Goal: Task Accomplishment & Management: Complete application form

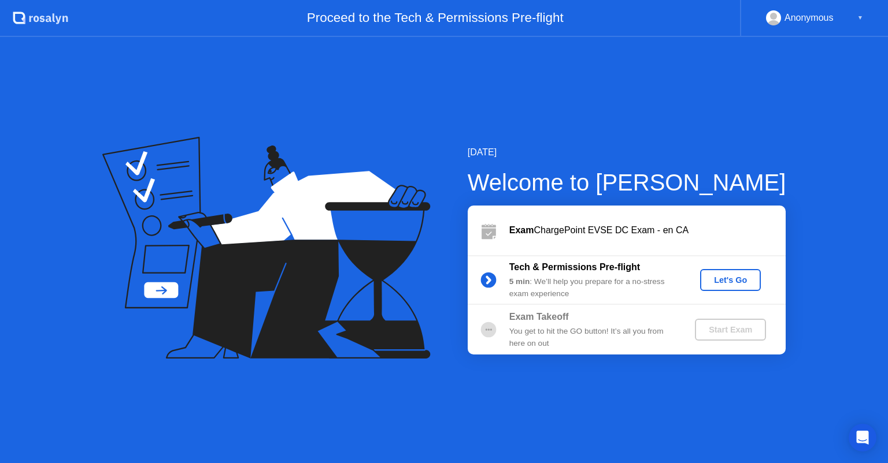
click at [733, 276] on div "Let's Go" at bounding box center [729, 280] width 51 height 9
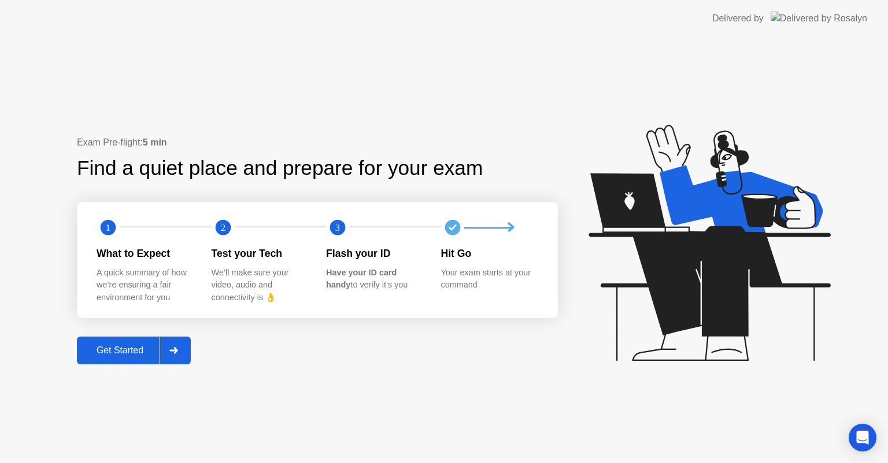
click at [116, 348] on div "Get Started" at bounding box center [119, 351] width 79 height 10
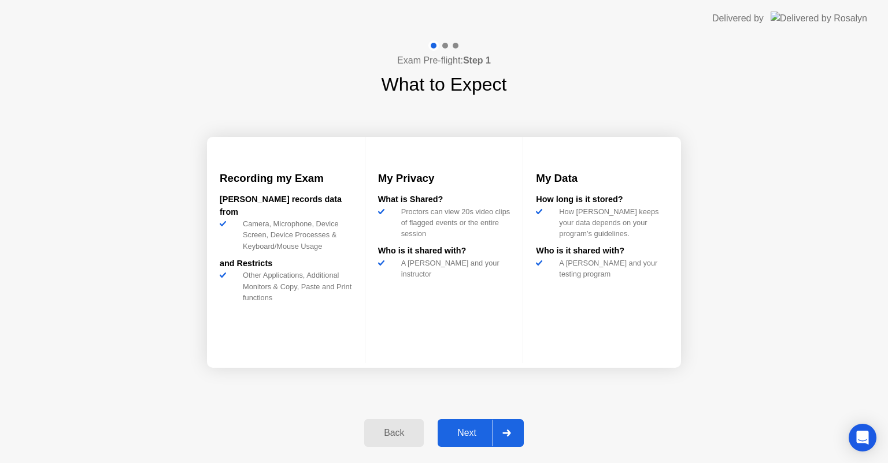
click at [483, 431] on div "Next" at bounding box center [466, 433] width 51 height 10
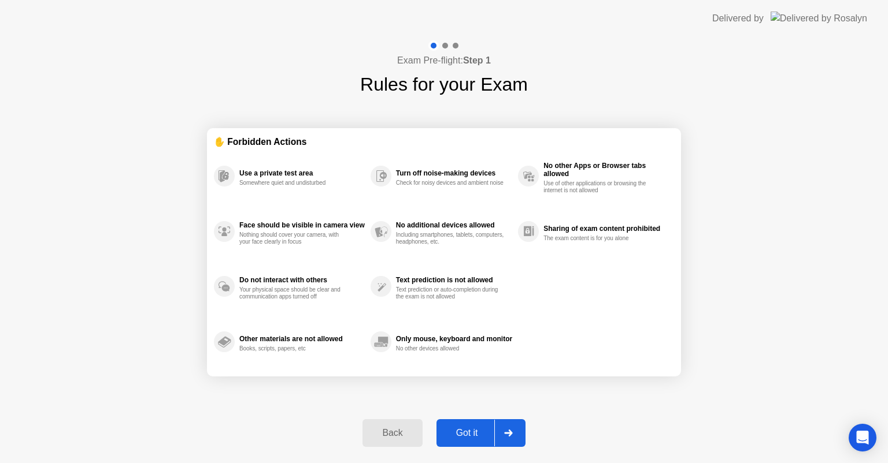
click at [457, 432] on div "Got it" at bounding box center [467, 433] width 54 height 10
select select "**********"
select select "*******"
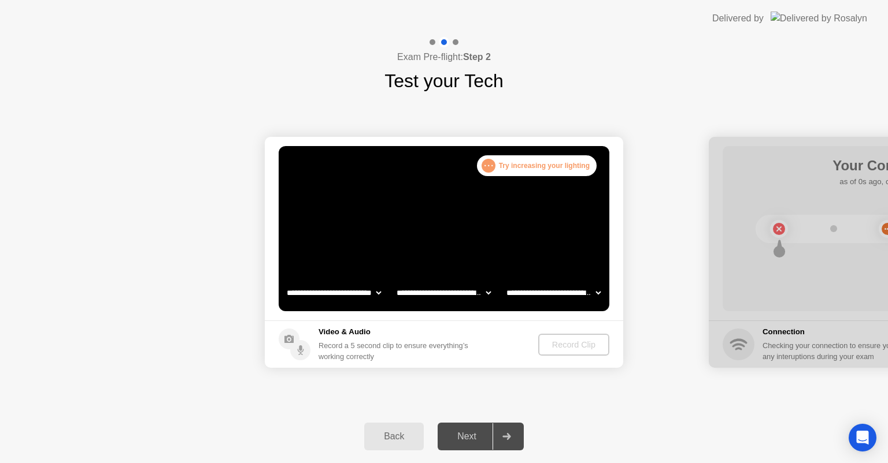
click at [473, 344] on div "Record a 5 second clip to ensure everything’s working correctly" at bounding box center [395, 351] width 154 height 22
click at [576, 343] on div "Record Clip" at bounding box center [574, 344] width 62 height 9
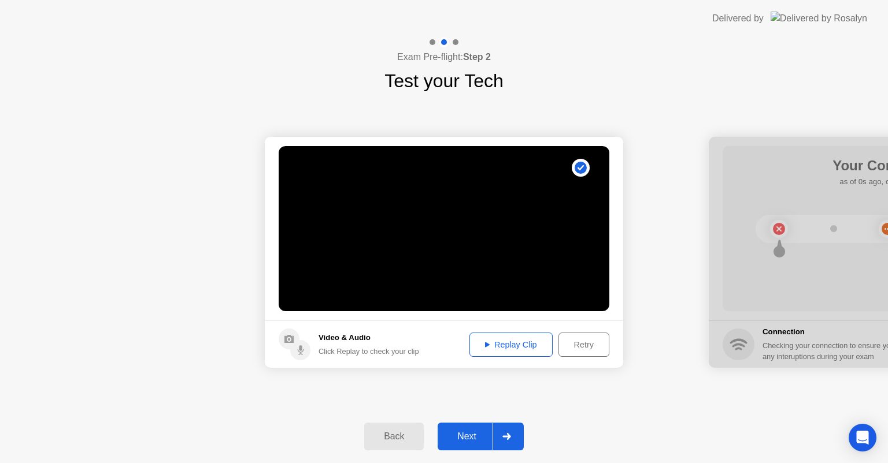
click at [468, 433] on div "Next" at bounding box center [466, 437] width 51 height 10
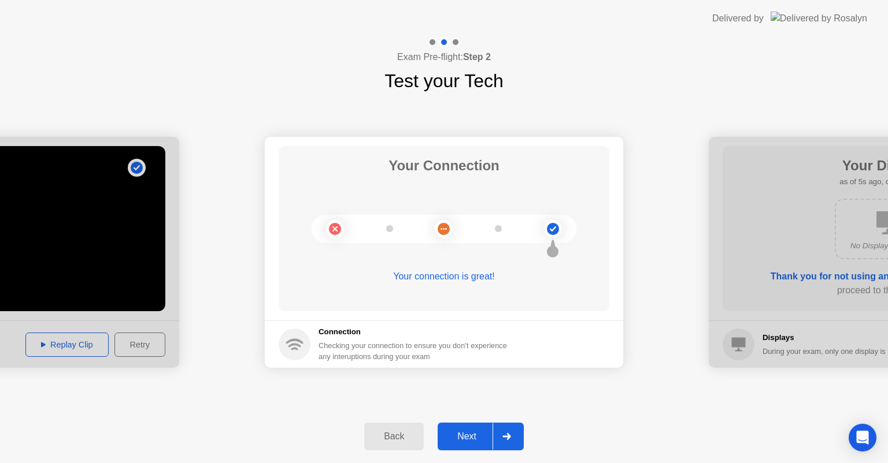
click at [465, 437] on div "Next" at bounding box center [466, 437] width 51 height 10
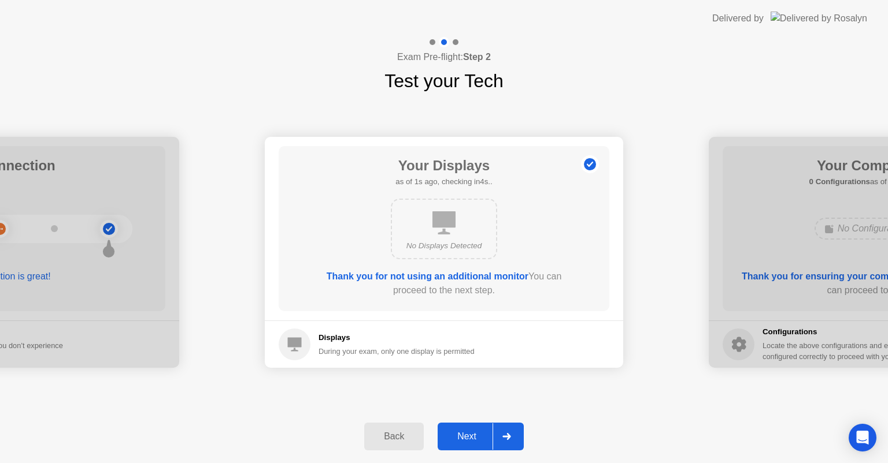
click at [465, 437] on div "Next" at bounding box center [466, 437] width 51 height 10
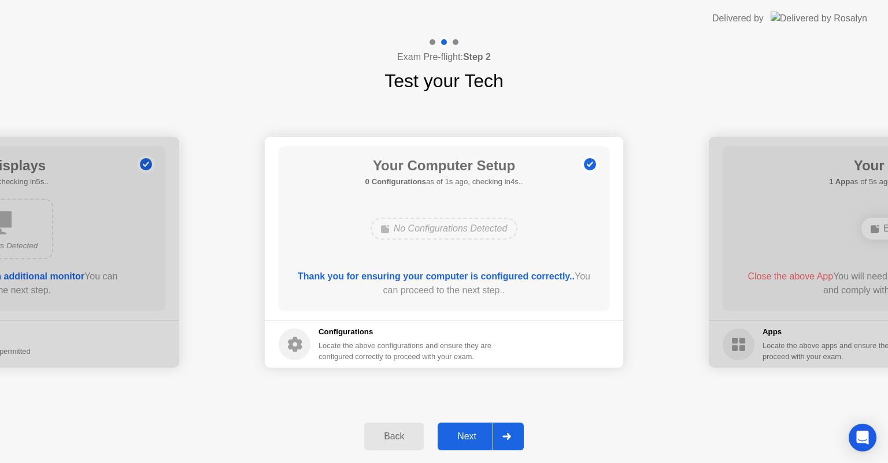
click at [465, 437] on div "Next" at bounding box center [466, 437] width 51 height 10
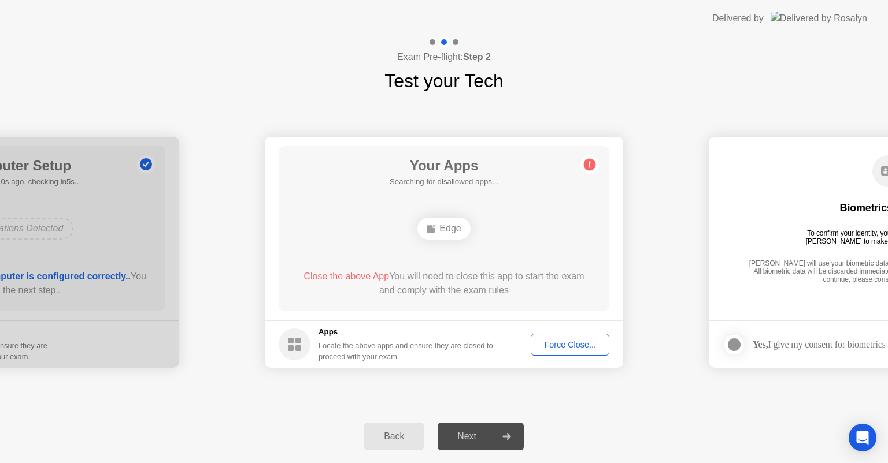
click at [573, 347] on div "Force Close..." at bounding box center [570, 344] width 71 height 9
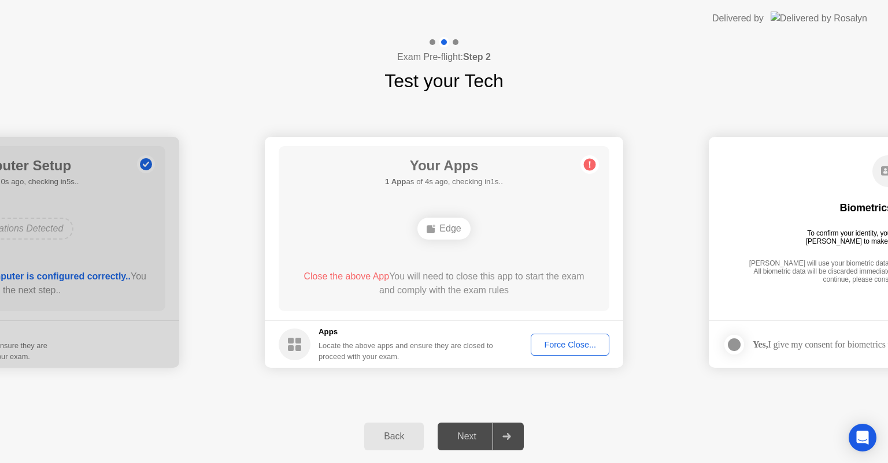
click at [583, 347] on div "Force Close..." at bounding box center [570, 344] width 71 height 9
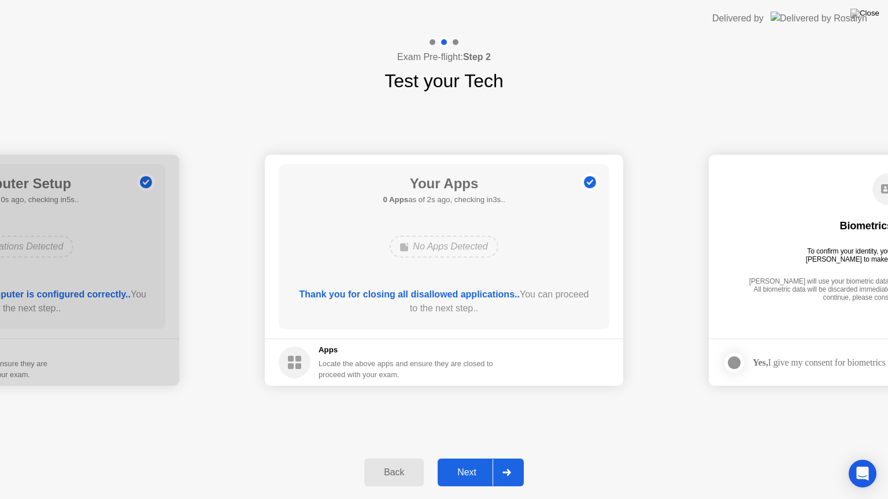
click at [466, 463] on div "Next" at bounding box center [466, 473] width 51 height 10
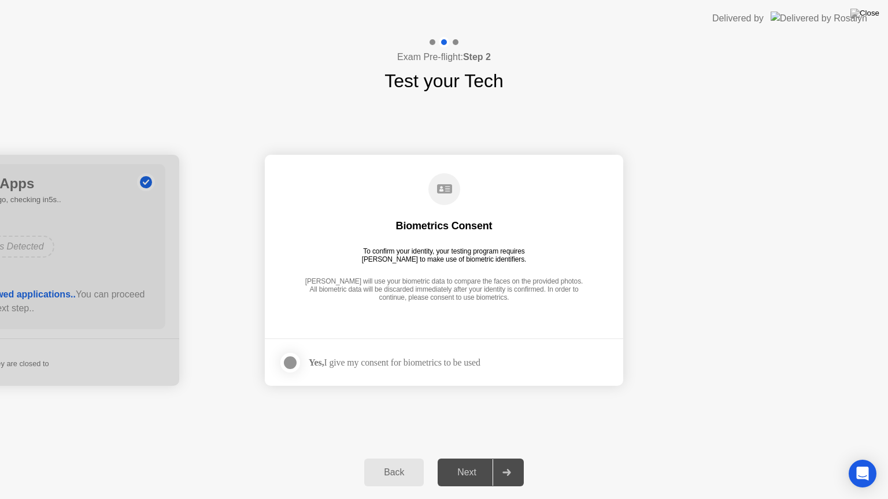
click at [292, 366] on div at bounding box center [290, 363] width 14 height 14
click at [474, 463] on div "Next" at bounding box center [466, 473] width 51 height 10
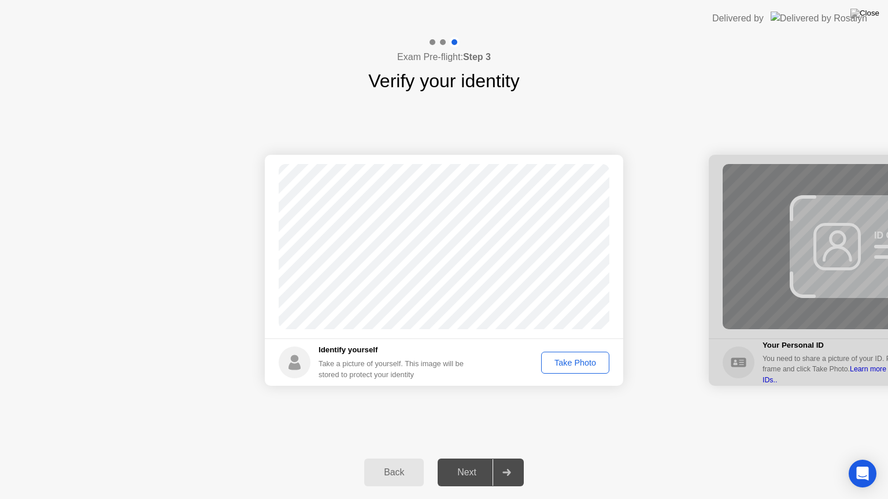
click at [570, 363] on div "Take Photo" at bounding box center [575, 362] width 60 height 9
click at [464, 463] on div "Next" at bounding box center [466, 473] width 51 height 10
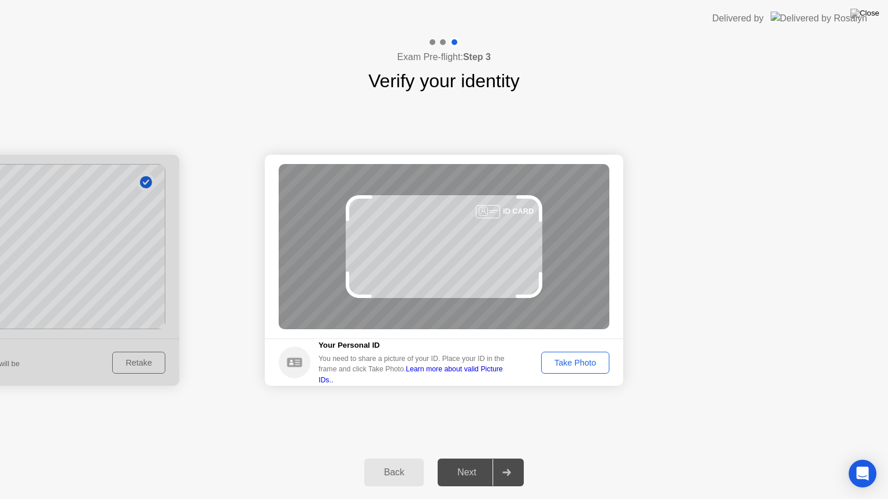
click at [578, 369] on button "Take Photo" at bounding box center [575, 363] width 68 height 22
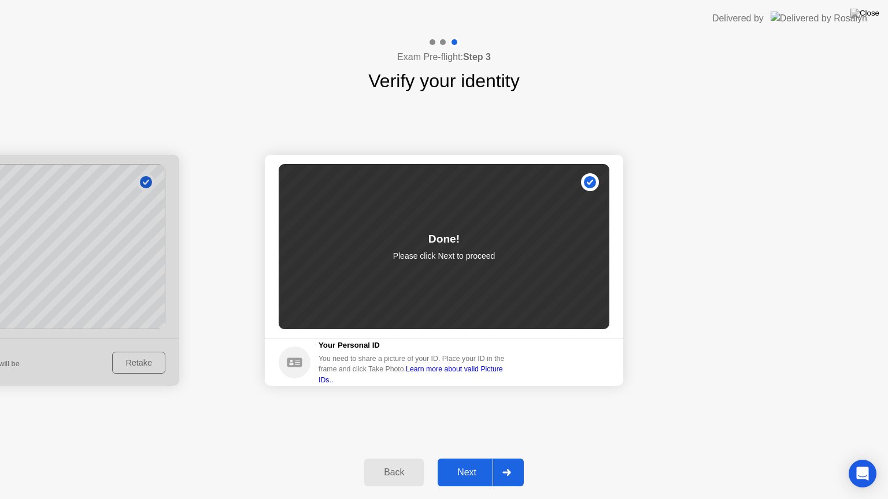
click at [467, 463] on div "Next" at bounding box center [466, 473] width 51 height 10
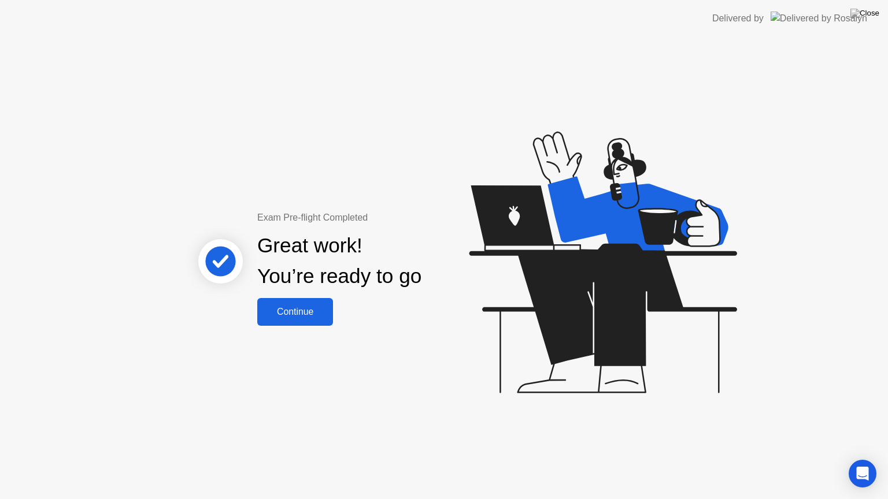
click at [299, 314] on div "Continue" at bounding box center [295, 312] width 69 height 10
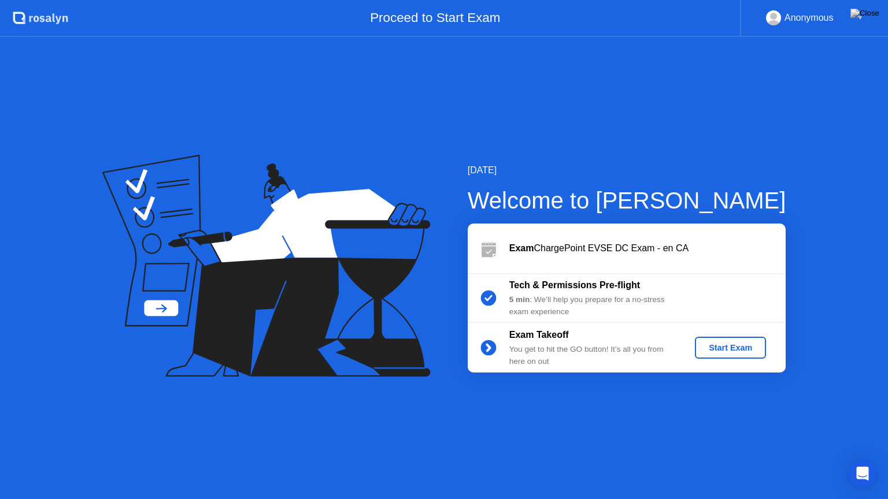
click at [740, 351] on div "Start Exam" at bounding box center [730, 347] width 62 height 9
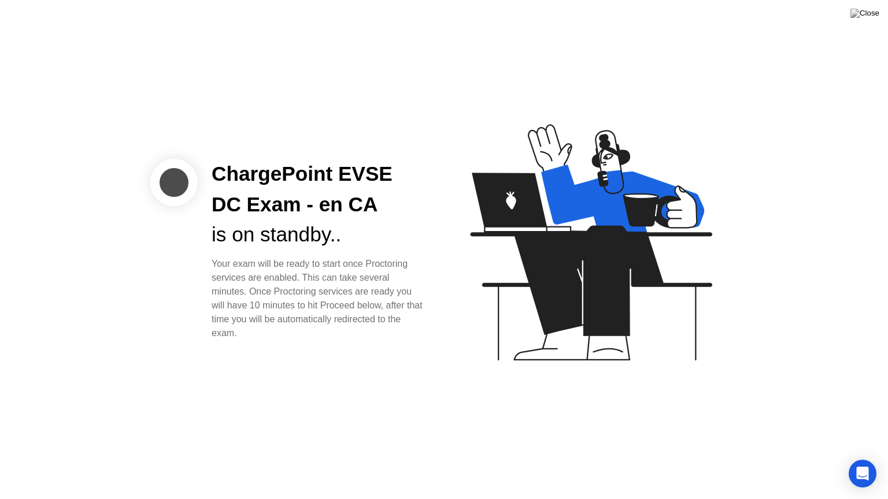
click at [403, 369] on div "ChargePoint EVSE DC Exam - en CA is on standby.. Your exam will be ready to sta…" at bounding box center [444, 249] width 888 height 499
click at [858, 463] on icon "Open Intercom Messenger" at bounding box center [861, 473] width 13 height 15
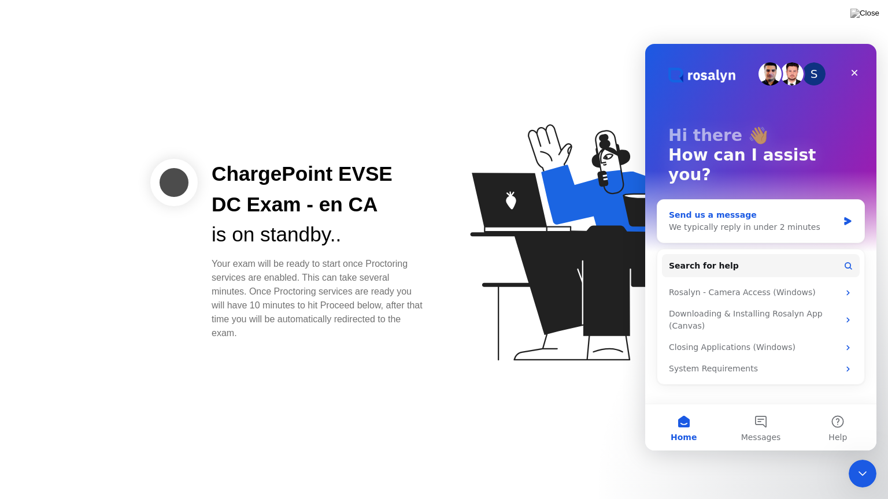
click at [710, 217] on div "Send us a message We typically reply in under 2 minutes" at bounding box center [760, 221] width 207 height 43
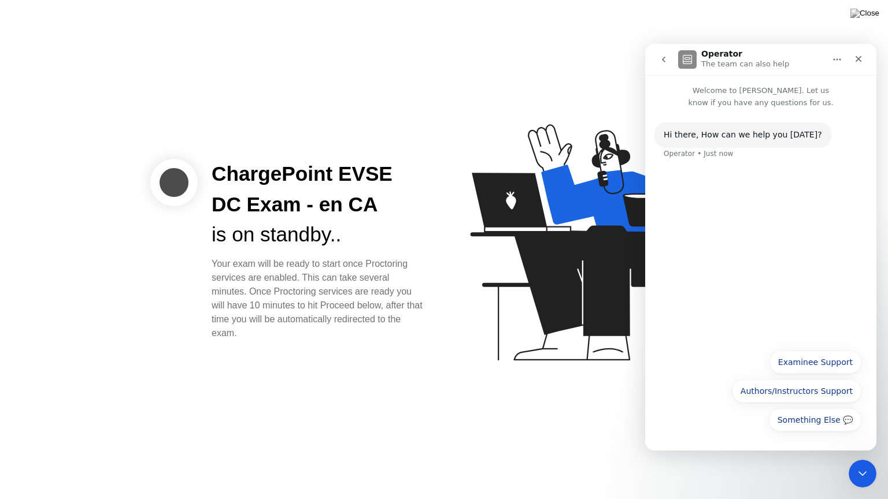
click at [789, 321] on div "Hi ​there, How can we help you [DATE]? Operator • Just now" at bounding box center [760, 226] width 231 height 235
click at [735, 243] on div "Hi ​there, How can we help you [DATE]? Operator • Just now" at bounding box center [760, 226] width 231 height 235
click at [825, 416] on button "Something Else 💬" at bounding box center [815, 420] width 92 height 23
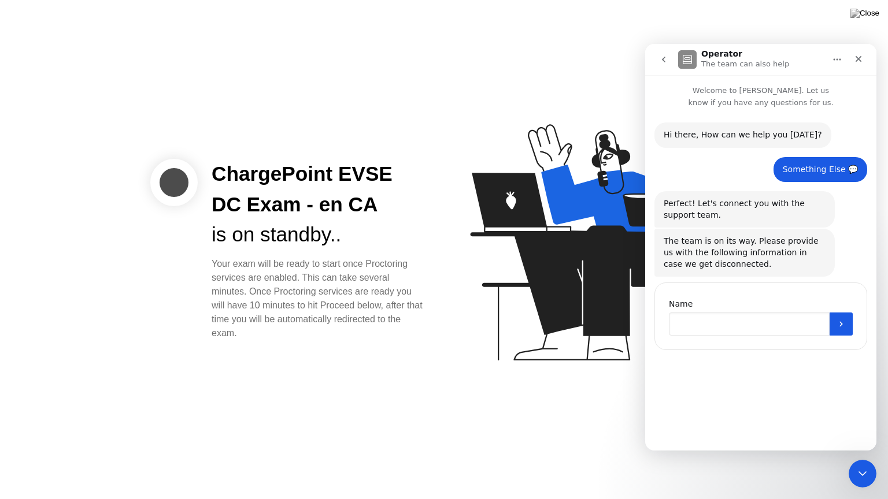
click at [719, 329] on input "Name" at bounding box center [749, 324] width 161 height 23
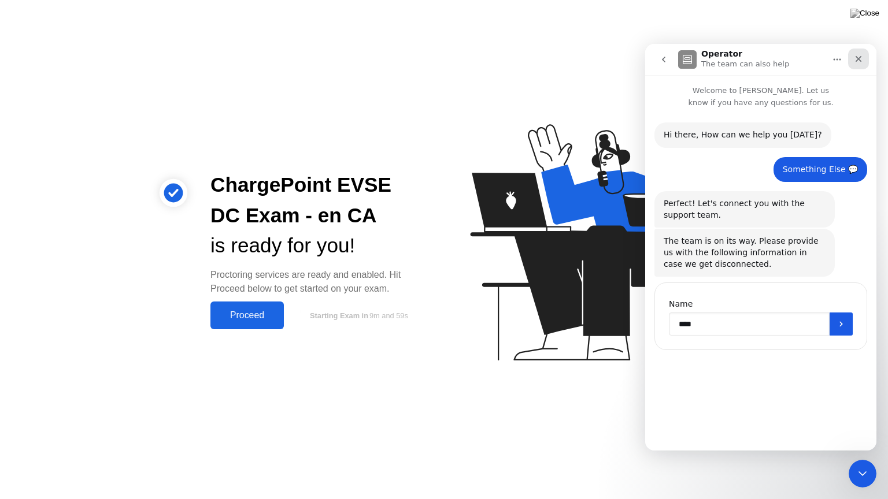
type input "****"
click at [860, 65] on div "Close" at bounding box center [858, 59] width 21 height 21
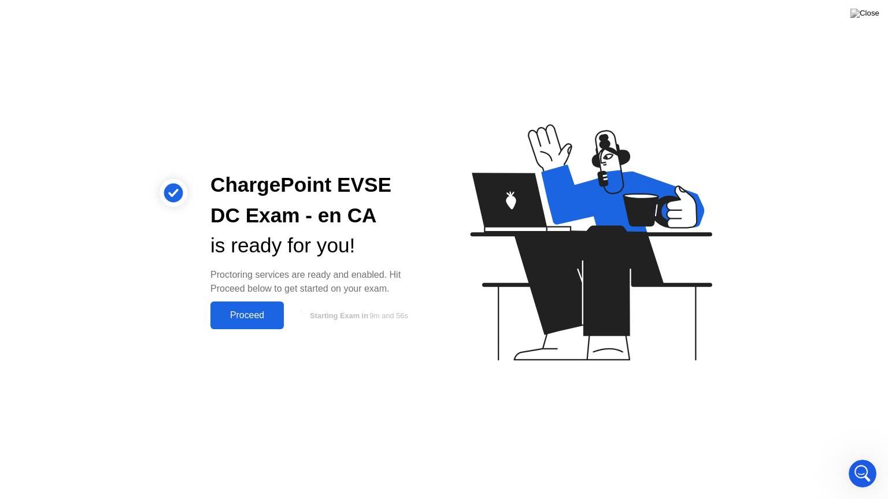
click at [252, 313] on div "Proceed" at bounding box center [247, 315] width 66 height 10
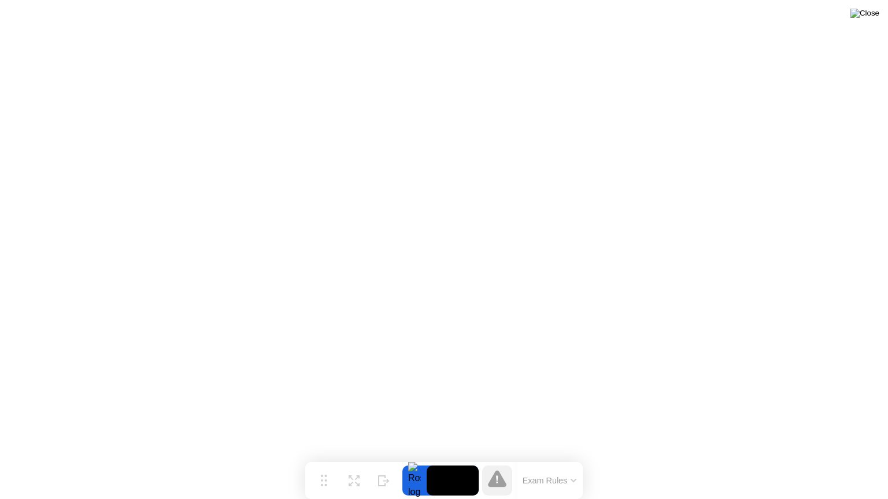
click at [869, 13] on img at bounding box center [864, 13] width 29 height 9
